Goal: Task Accomplishment & Management: Manage account settings

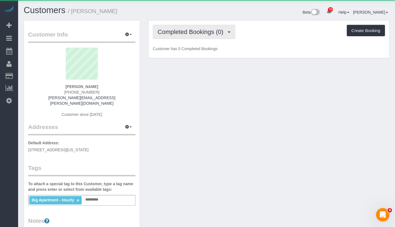
click at [187, 34] on span "Completed Bookings (0)" at bounding box center [192, 31] width 69 height 7
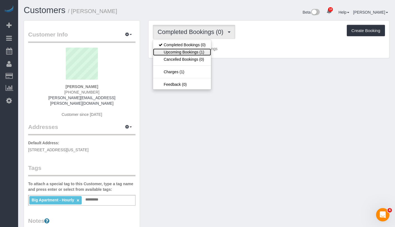
click at [190, 51] on link "Upcoming Bookings (1)" at bounding box center [182, 52] width 58 height 7
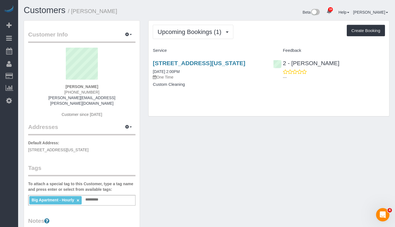
drag, startPoint x: 67, startPoint y: 86, endPoint x: 98, endPoint y: 86, distance: 31.2
click at [98, 86] on div "[PERSON_NAME] [PHONE_NUMBER] [PERSON_NAME][EMAIL_ADDRESS][PERSON_NAME][DOMAIN_N…" at bounding box center [81, 85] width 107 height 75
copy strong "[PERSON_NAME]"
click at [183, 80] on div "[STREET_ADDRESS][US_STATE] [DATE] 2:00PM One Time" at bounding box center [209, 70] width 112 height 20
click at [180, 74] on link "[DATE] 2:00PM" at bounding box center [166, 71] width 27 height 4
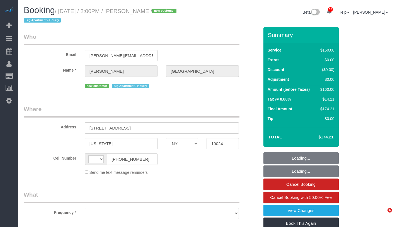
select select "NY"
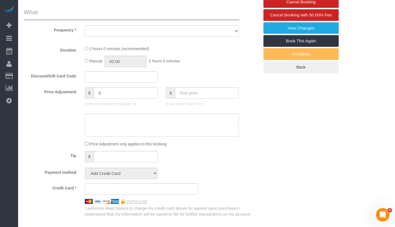
select select "string:US"
select select "number:61"
select select "number:75"
select select "number:15"
select select "number:5"
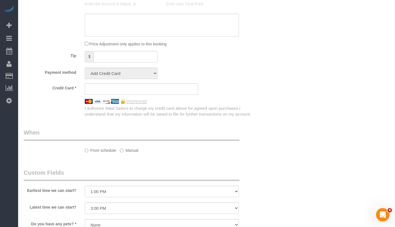
select select "object:994"
select select "string:stripe-pm_1RwRUF4VGloSiKo7w9bAEKxh"
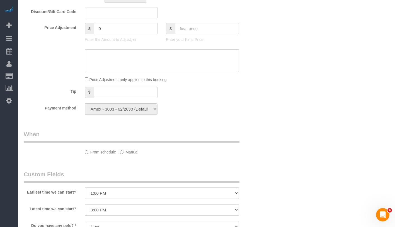
select select "spot1"
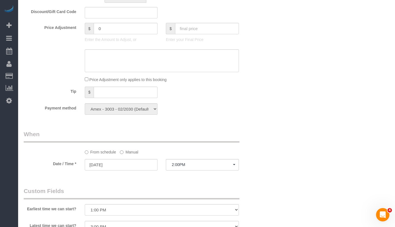
select select "object:1003"
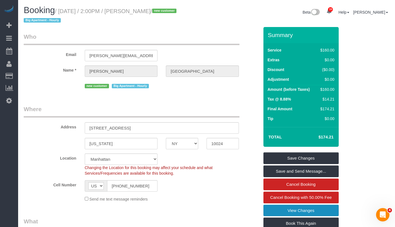
click at [327, 212] on link "View Changes" at bounding box center [301, 211] width 75 height 12
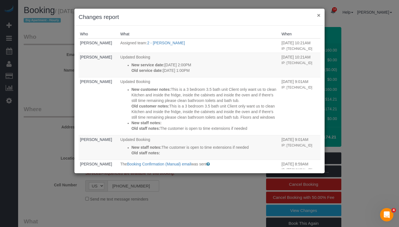
click at [319, 16] on button "×" at bounding box center [318, 15] width 3 height 6
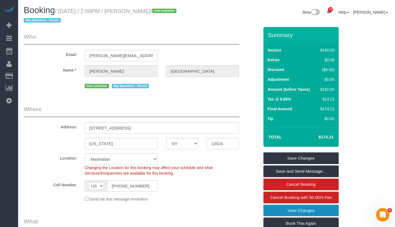
click at [326, 212] on link "View Changes" at bounding box center [301, 211] width 75 height 12
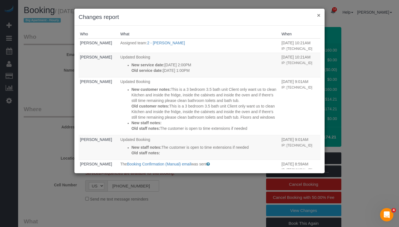
click at [320, 16] on button "×" at bounding box center [318, 15] width 3 height 6
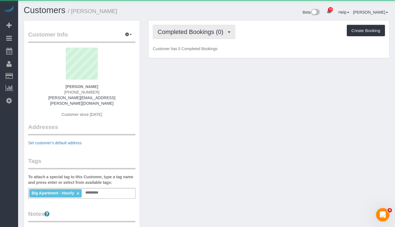
click at [195, 28] on span "Completed Bookings (0)" at bounding box center [192, 31] width 69 height 7
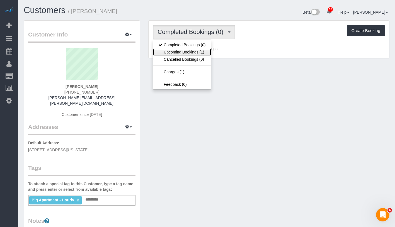
click at [190, 53] on link "Upcoming Bookings (1)" at bounding box center [182, 52] width 58 height 7
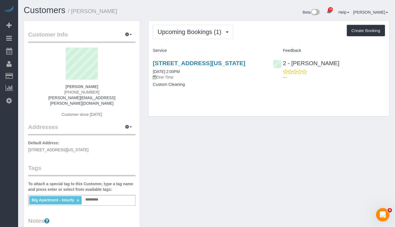
drag, startPoint x: 62, startPoint y: 86, endPoint x: 110, endPoint y: 87, distance: 48.0
click at [110, 87] on div "[PERSON_NAME] [PHONE_NUMBER] [PERSON_NAME][EMAIL_ADDRESS][PERSON_NAME][DOMAIN_N…" at bounding box center [81, 85] width 107 height 75
copy strong "[PERSON_NAME]"
drag, startPoint x: 158, startPoint y: 77, endPoint x: 202, endPoint y: 77, distance: 43.5
click at [202, 77] on div "21 West 86th Street, Apt 2a, New York, NY 10024 08/17/2025 2:00PM One Time Cust…" at bounding box center [209, 76] width 120 height 43
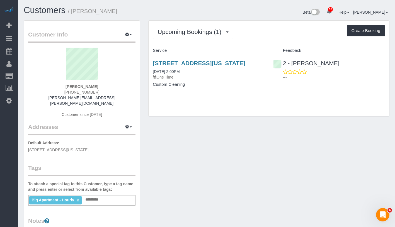
copy link "[DATE] 2:00PM"
click at [180, 74] on link "[DATE] 2:00PM" at bounding box center [166, 71] width 27 height 4
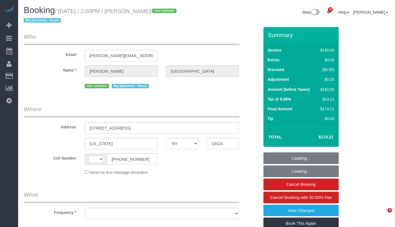
select select "NY"
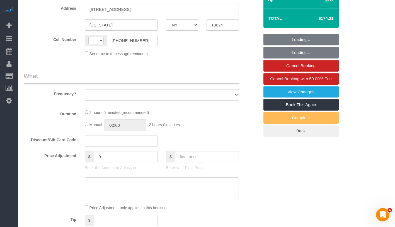
select select "string:US"
select select "number:61"
select select "number:75"
select select "number:15"
select select "number:5"
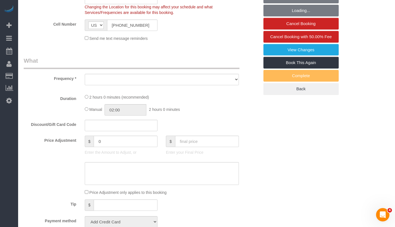
select select "string:stripe-pm_1RwRUF4VGloSiKo7w9bAEKxh"
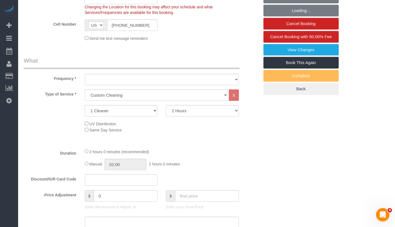
select select "object:994"
select select "spot1"
select select "object:1421"
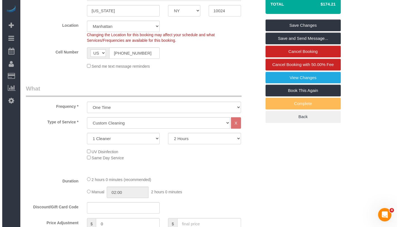
scroll to position [23, 0]
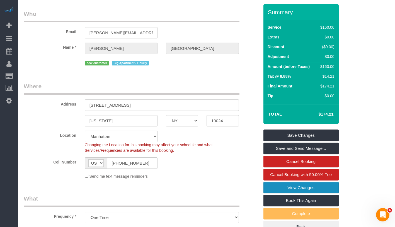
click at [326, 190] on link "View Changes" at bounding box center [301, 188] width 75 height 12
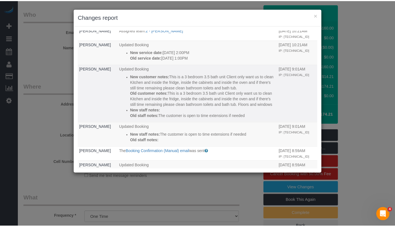
scroll to position [0, 0]
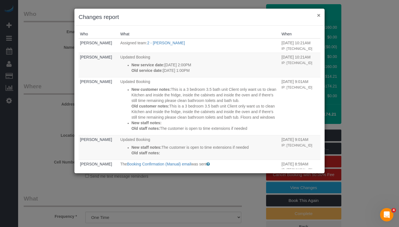
click at [319, 16] on button "×" at bounding box center [318, 15] width 3 height 6
